Goal: Task Accomplishment & Management: Complete application form

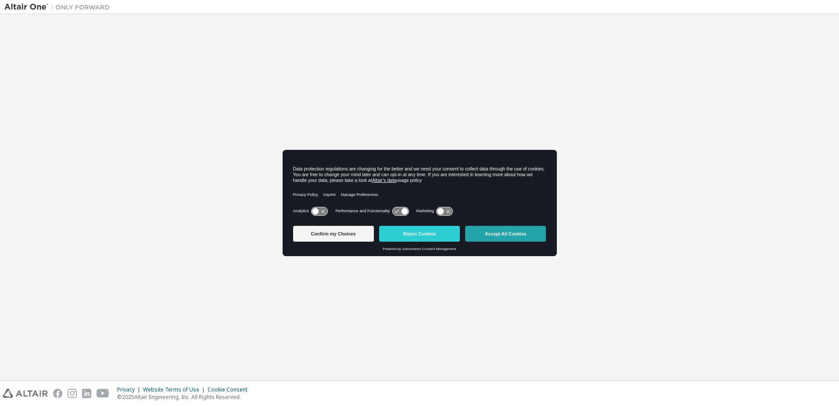
click at [542, 227] on button "Accept All Cookies" at bounding box center [505, 234] width 81 height 16
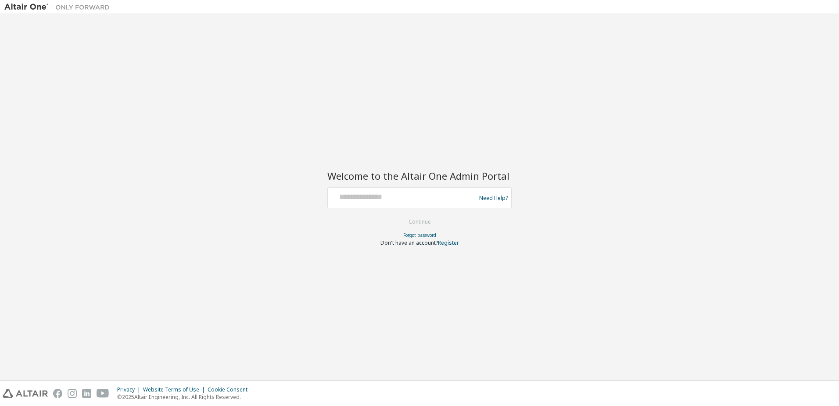
click at [377, 204] on div at bounding box center [403, 197] width 144 height 17
click at [384, 200] on input "text" at bounding box center [403, 195] width 144 height 13
type input "**********"
click at [411, 221] on button "Continue" at bounding box center [419, 221] width 41 height 13
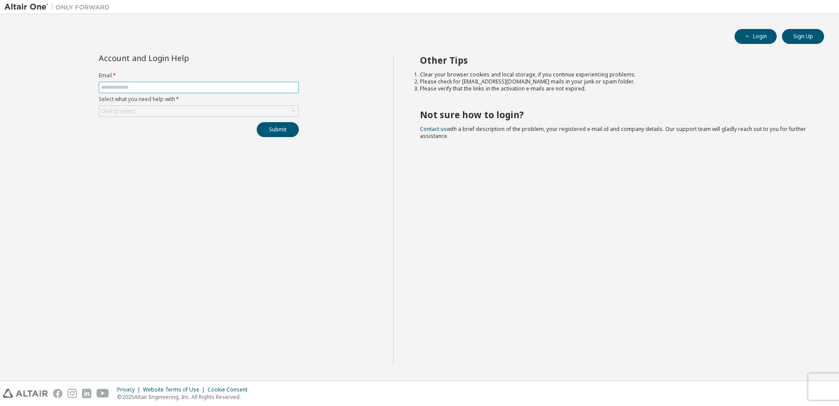
type input "**********"
click at [287, 113] on div "Click to select" at bounding box center [198, 111] width 199 height 11
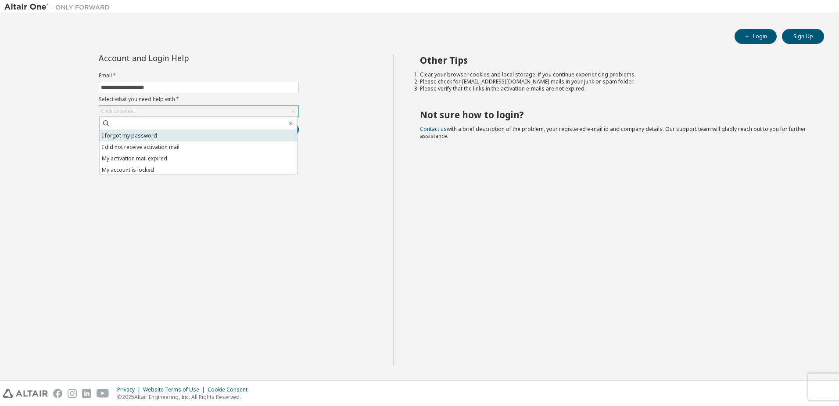
click at [223, 139] on li "I forgot my password" at bounding box center [199, 135] width 198 height 11
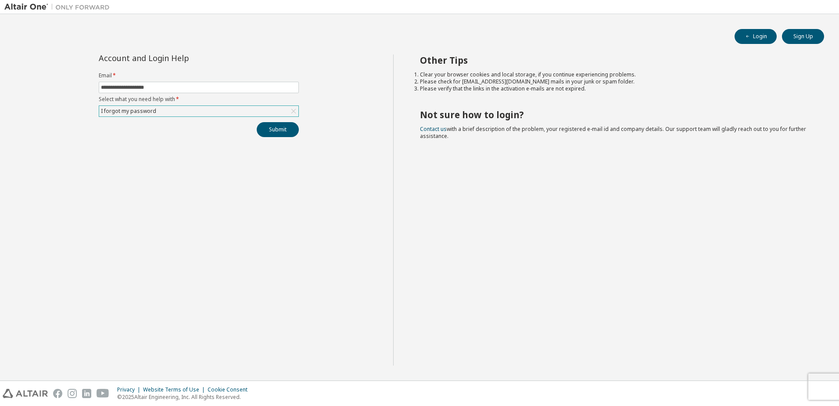
click at [248, 115] on div "I forgot my password" at bounding box center [198, 111] width 199 height 11
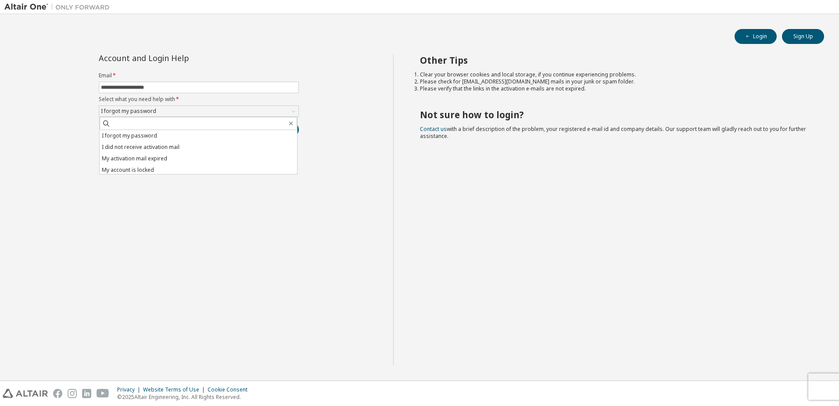
click at [248, 96] on label "Select what you need help with *" at bounding box center [199, 99] width 200 height 7
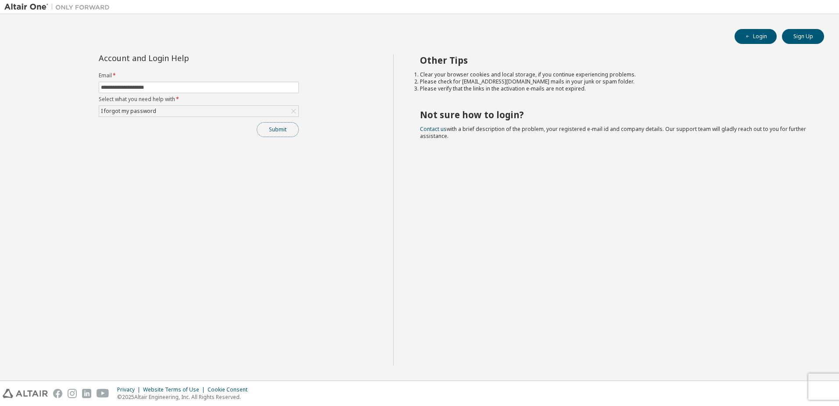
click at [284, 126] on button "Submit" at bounding box center [278, 129] width 42 height 15
click at [283, 126] on button "Submit" at bounding box center [278, 129] width 42 height 15
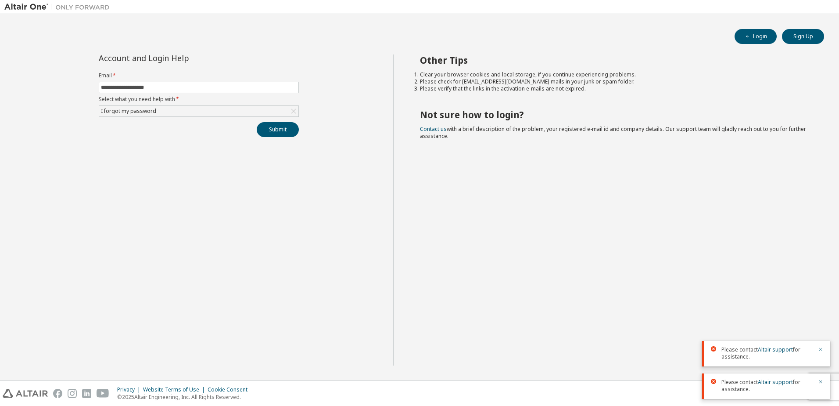
click at [820, 349] on icon "button" at bounding box center [820, 348] width 5 height 5
